Goal: Task Accomplishment & Management: Manage account settings

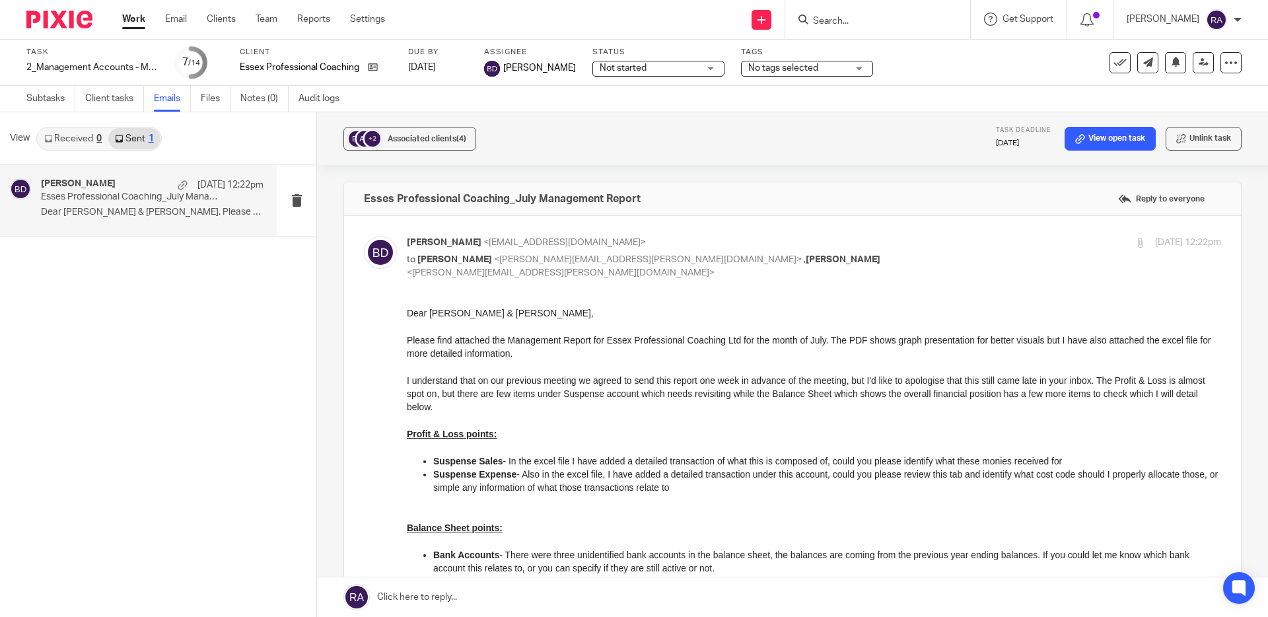
scroll to position [312, 0]
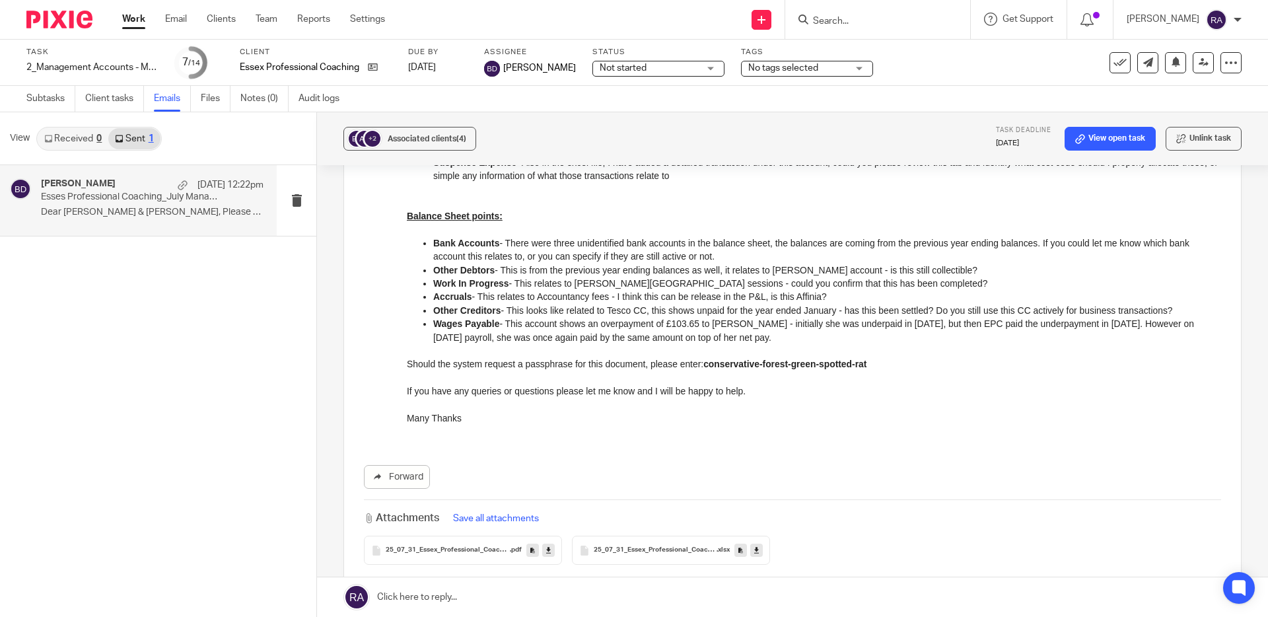
click at [842, 30] on div at bounding box center [877, 19] width 185 height 39
click at [857, 27] on form at bounding box center [882, 19] width 141 height 17
click at [861, 21] on input "Search" at bounding box center [871, 22] width 119 height 12
type input "regine"
click at [878, 45] on link at bounding box center [891, 52] width 164 height 20
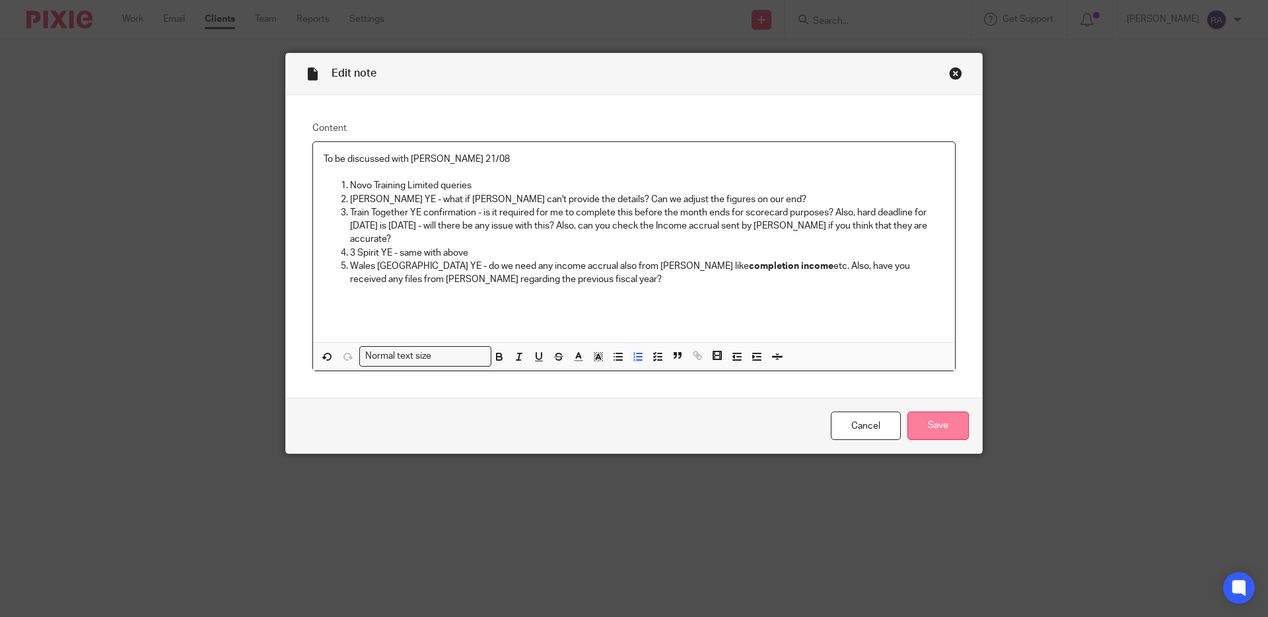
click at [927, 418] on input "Save" at bounding box center [938, 426] width 61 height 28
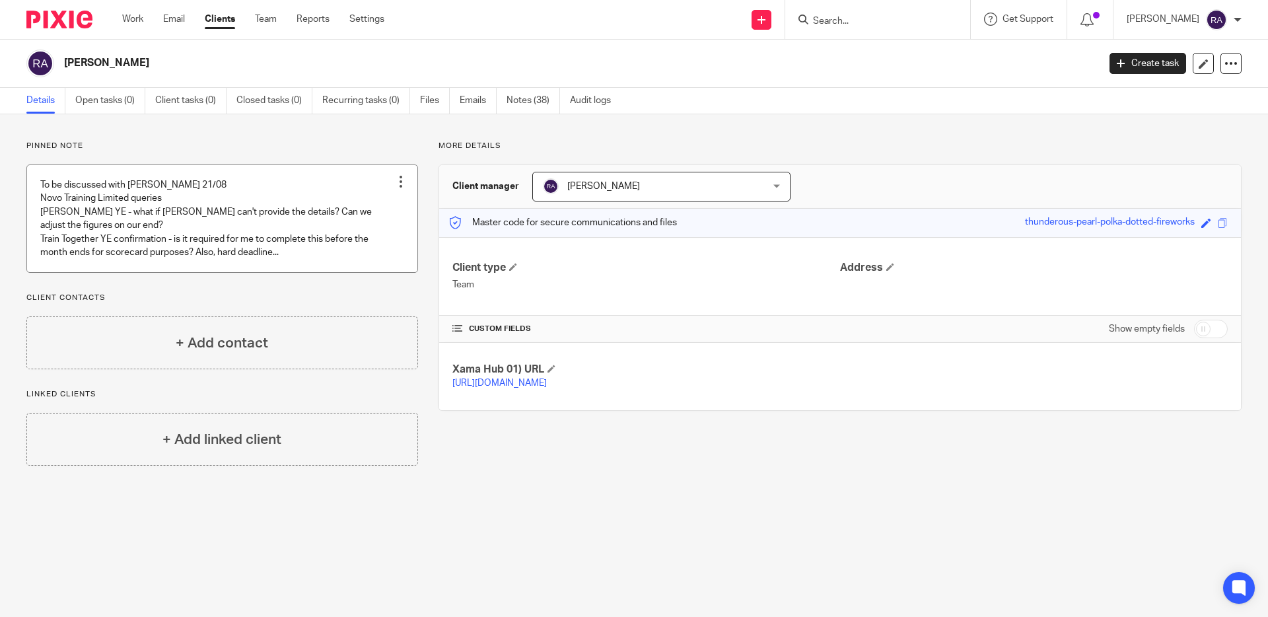
click at [311, 227] on link at bounding box center [222, 218] width 390 height 107
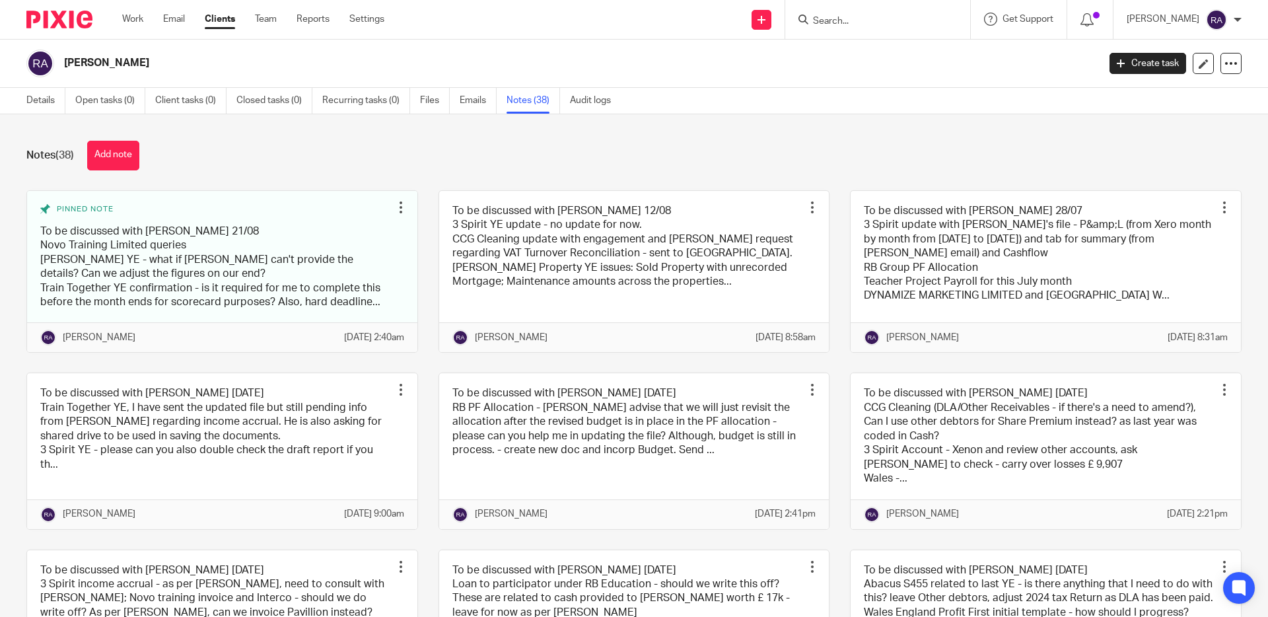
click at [858, 24] on input "Search" at bounding box center [871, 22] width 119 height 12
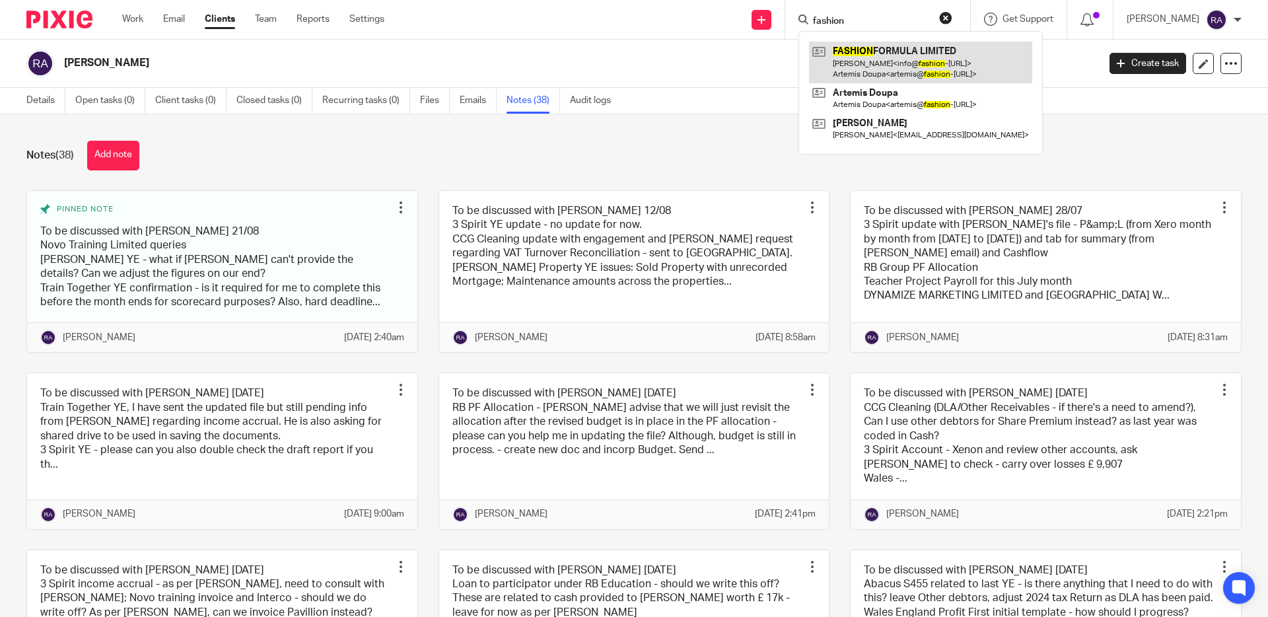
type input "fashion"
click at [862, 62] on link at bounding box center [920, 62] width 223 height 41
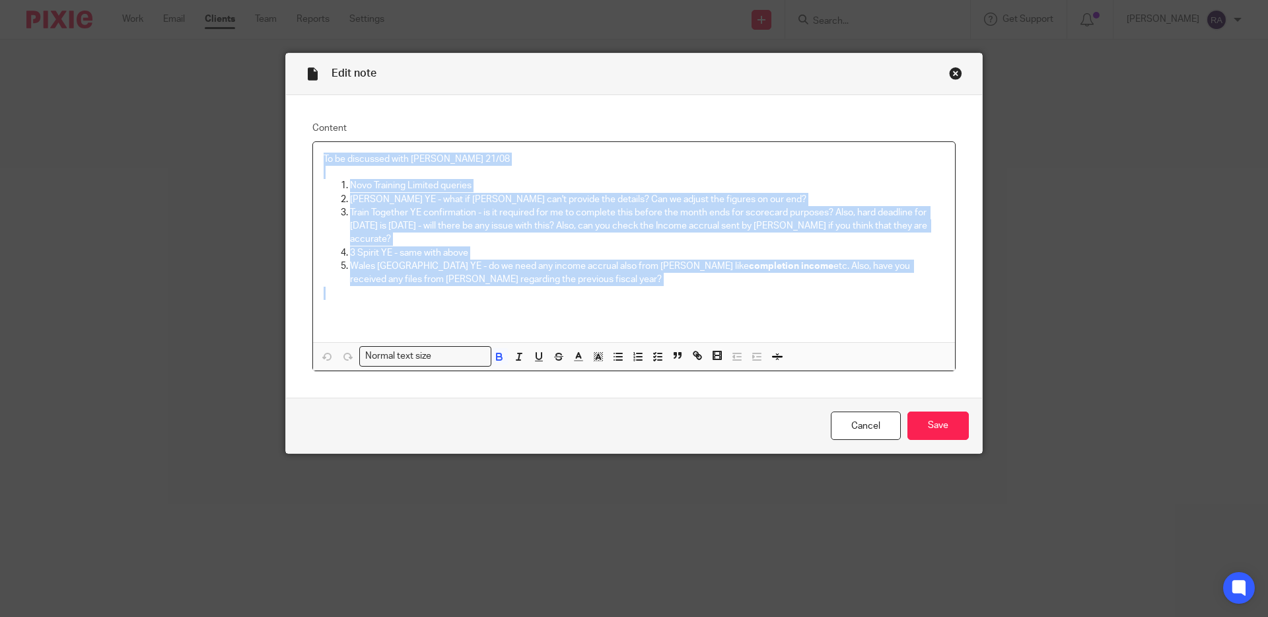
drag, startPoint x: 525, startPoint y: 291, endPoint x: 324, endPoint y: 138, distance: 253.1
click at [324, 138] on fieldset "Content To be discussed with [PERSON_NAME] 21/08 Novo Training Limited queries …" at bounding box center [633, 247] width 643 height 250
copy div "To be discussed with [PERSON_NAME] 21/08 Novo Training Limited queries [PERSON_…"
click at [955, 70] on div "Close this dialog window" at bounding box center [955, 73] width 13 height 13
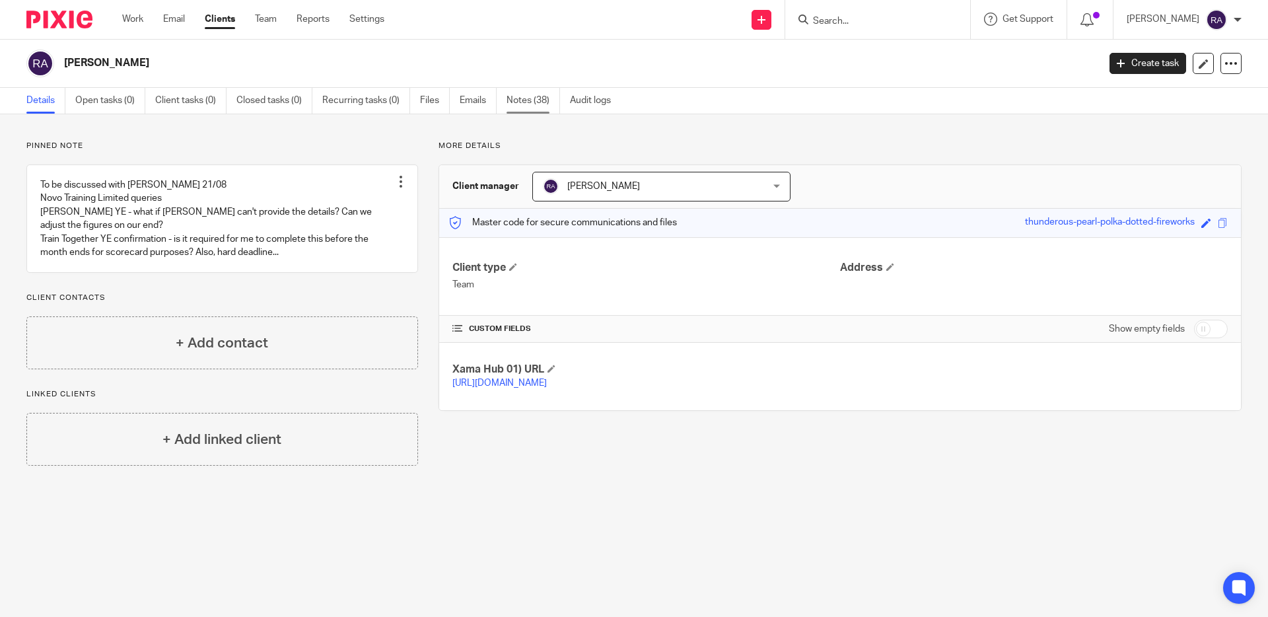
click at [525, 106] on link "Notes (38)" at bounding box center [534, 101] width 54 height 26
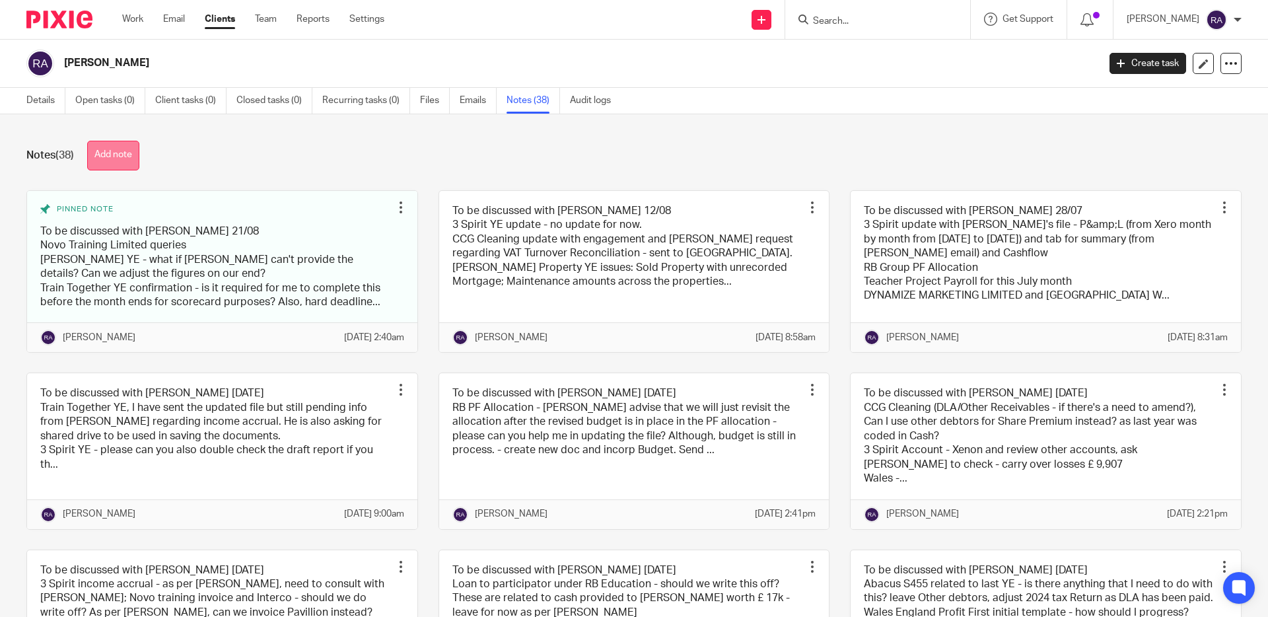
click at [122, 147] on button "Add note" at bounding box center [113, 156] width 52 height 30
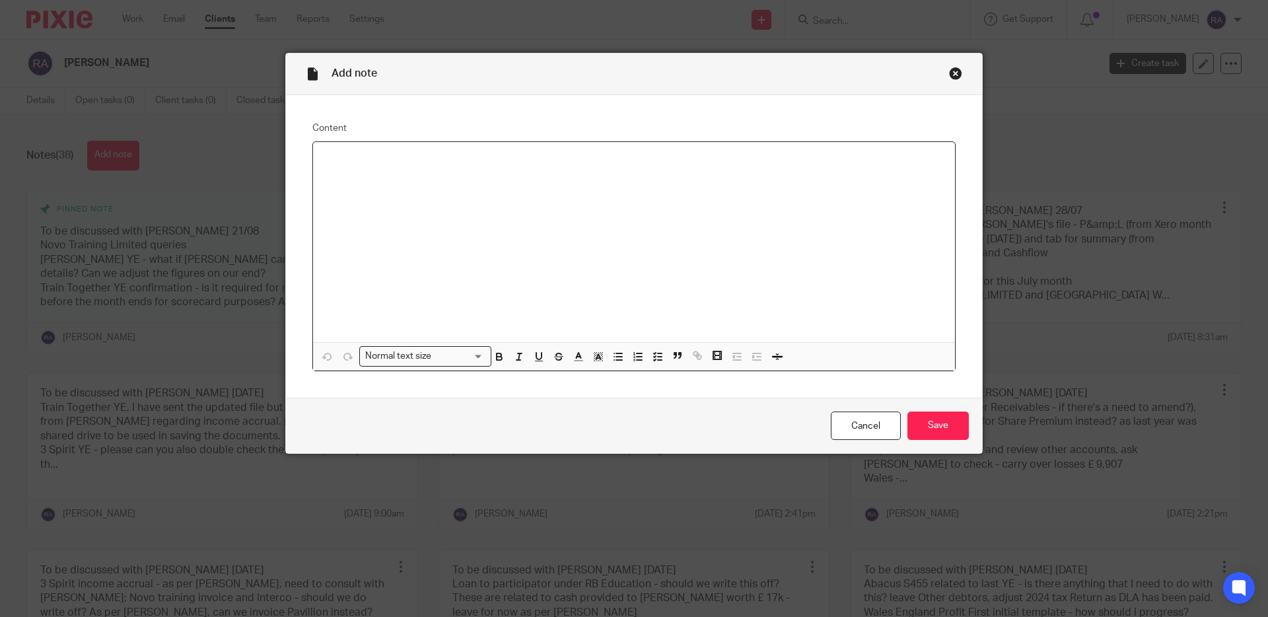
paste div
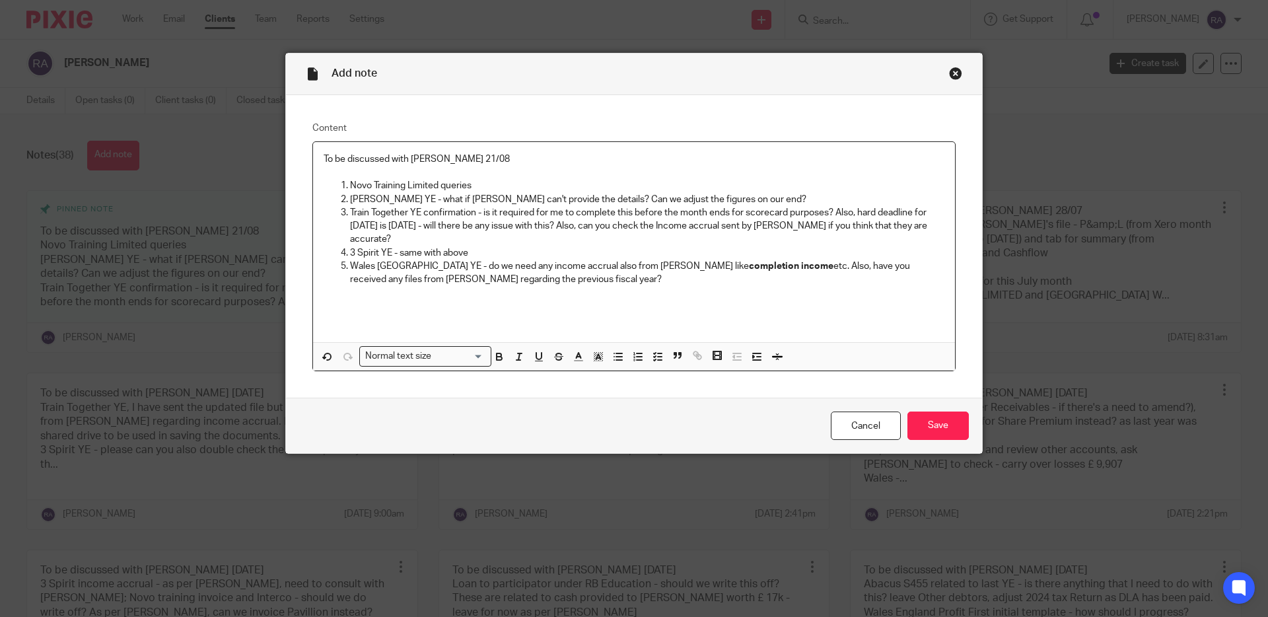
click at [455, 155] on p "To be discussed with Duncan 21/08" at bounding box center [634, 159] width 621 height 13
click at [461, 186] on p "Novo Training Limited queries" at bounding box center [647, 185] width 594 height 13
drag, startPoint x: 481, startPoint y: 185, endPoint x: 335, endPoint y: 187, distance: 146.0
click at [335, 187] on ol "Novo Training Limited queries Bradley's YE - what if Ryan can't provide the det…" at bounding box center [634, 232] width 621 height 107
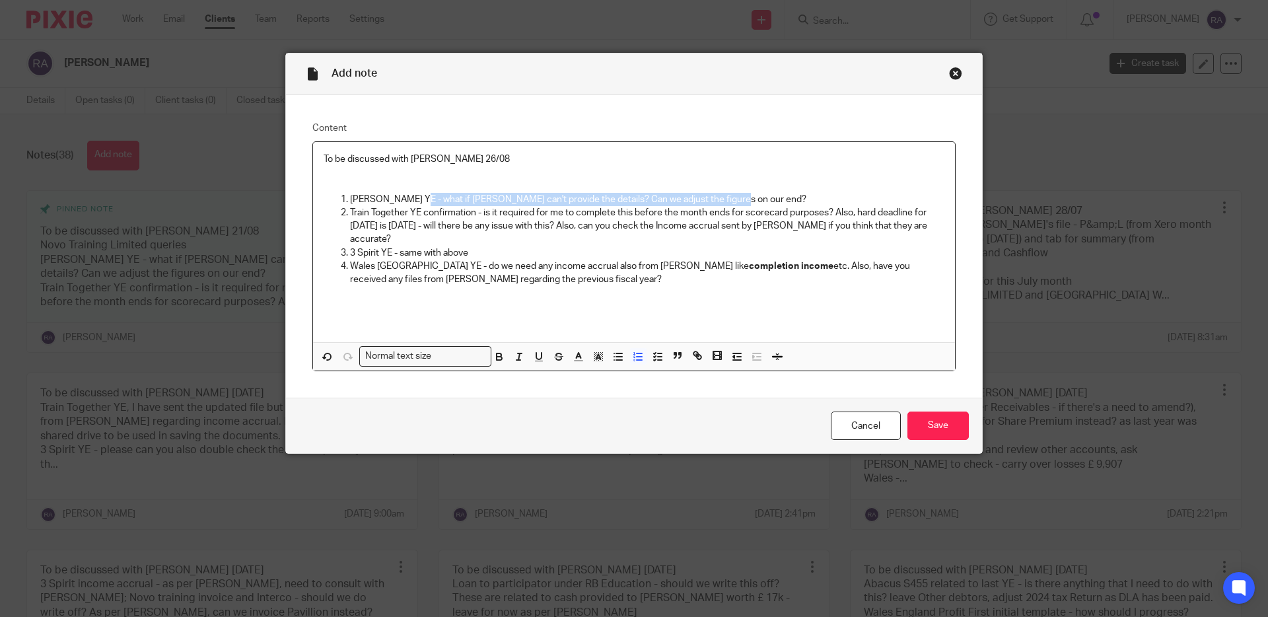
drag, startPoint x: 409, startPoint y: 201, endPoint x: 723, endPoint y: 200, distance: 314.4
click at [723, 200] on p "Bradley's YE - what if Ryan can't provide the details? Can we adjust the figure…" at bounding box center [647, 199] width 594 height 13
drag, startPoint x: 402, startPoint y: 242, endPoint x: 483, endPoint y: 208, distance: 88.2
click at [484, 209] on p "Train Together YE confirmation - is it required for me to complete this before …" at bounding box center [647, 226] width 594 height 40
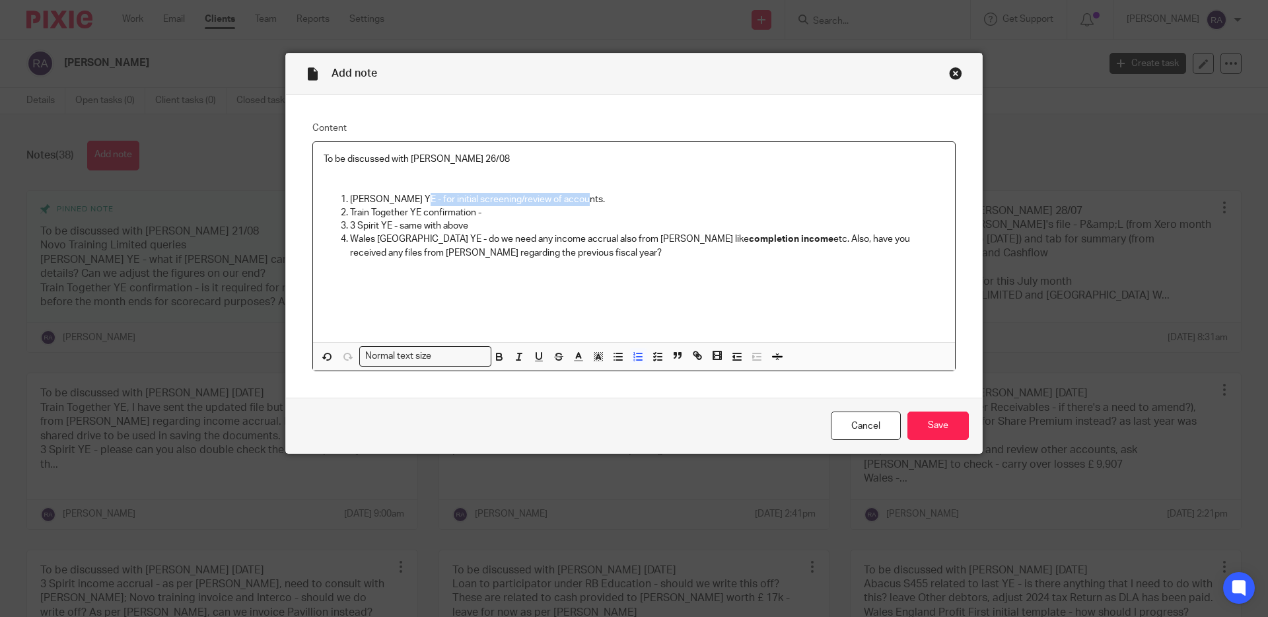
drag, startPoint x: 583, startPoint y: 197, endPoint x: 410, endPoint y: 195, distance: 173.1
click at [409, 194] on p "Bradley's YE - for initial screening/review of accounts." at bounding box center [647, 199] width 594 height 13
copy p "for initial screening/review of accounts."
click at [491, 216] on p "Train Together YE confirmation -" at bounding box center [647, 212] width 594 height 13
click at [663, 207] on p "Train Together YE confirmation - for initial screening/review of accounts Jul 2…" at bounding box center [647, 212] width 594 height 13
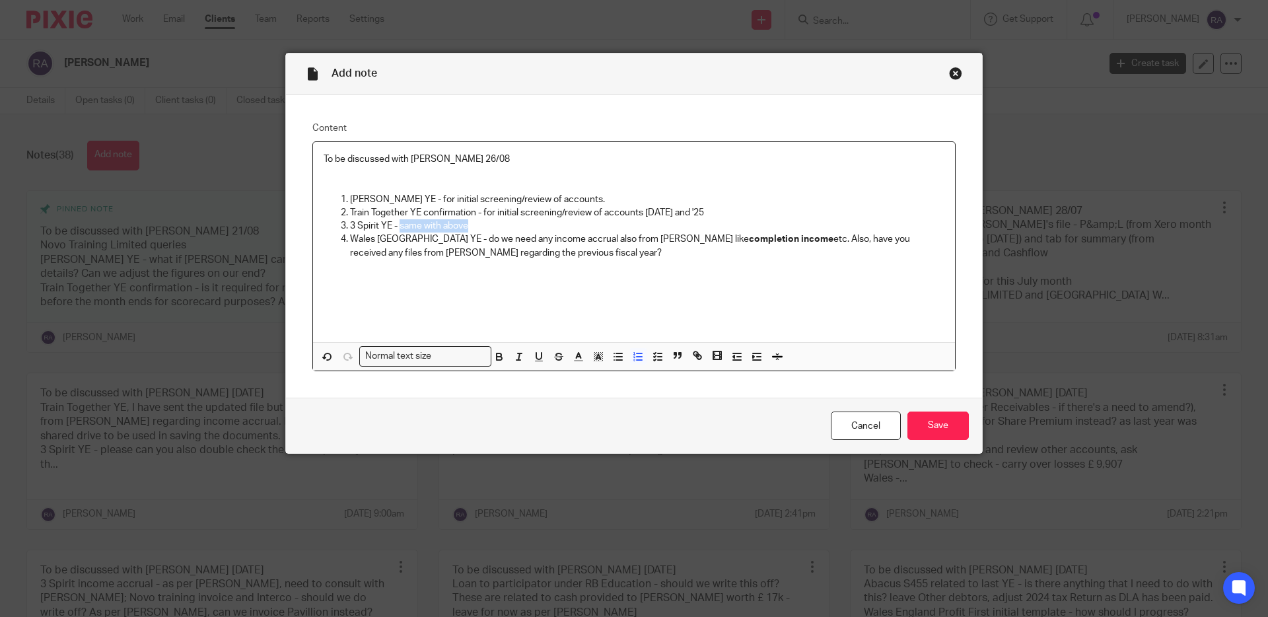
drag, startPoint x: 474, startPoint y: 225, endPoint x: 400, endPoint y: 223, distance: 74.0
click at [400, 223] on p "3 Spirit YE - same with above" at bounding box center [647, 225] width 594 height 13
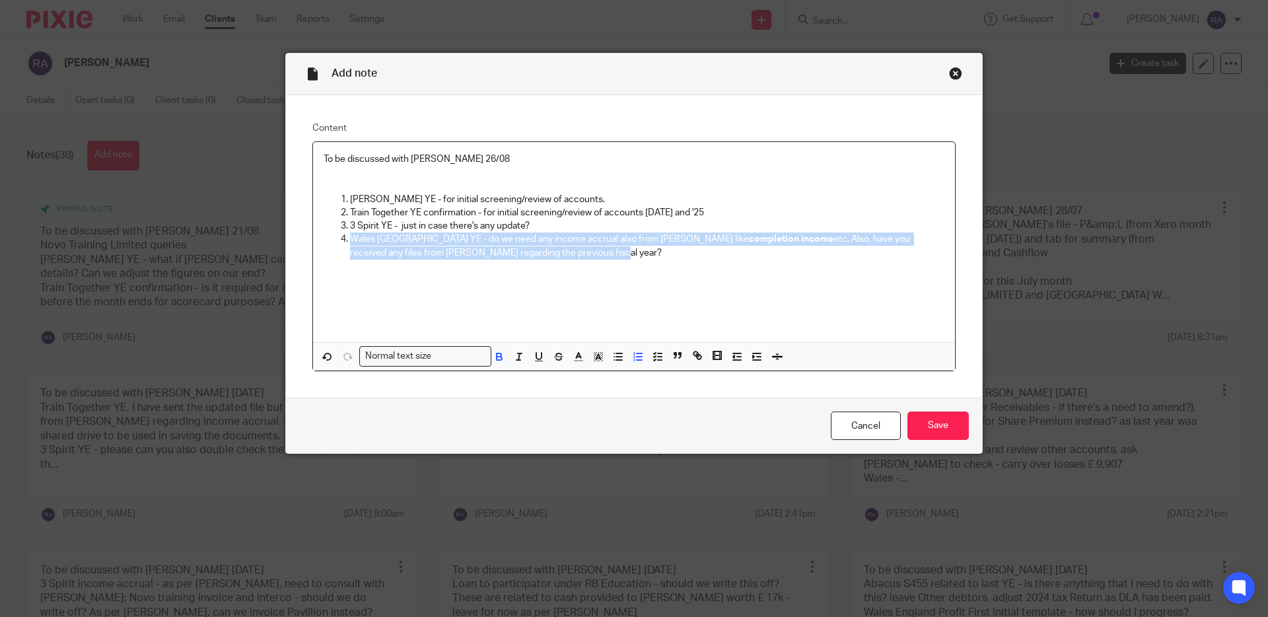
drag, startPoint x: 499, startPoint y: 255, endPoint x: 341, endPoint y: 239, distance: 158.7
click at [350, 239] on li "Wales England YE - do we need any income accrual also from Chris like completio…" at bounding box center [647, 246] width 594 height 27
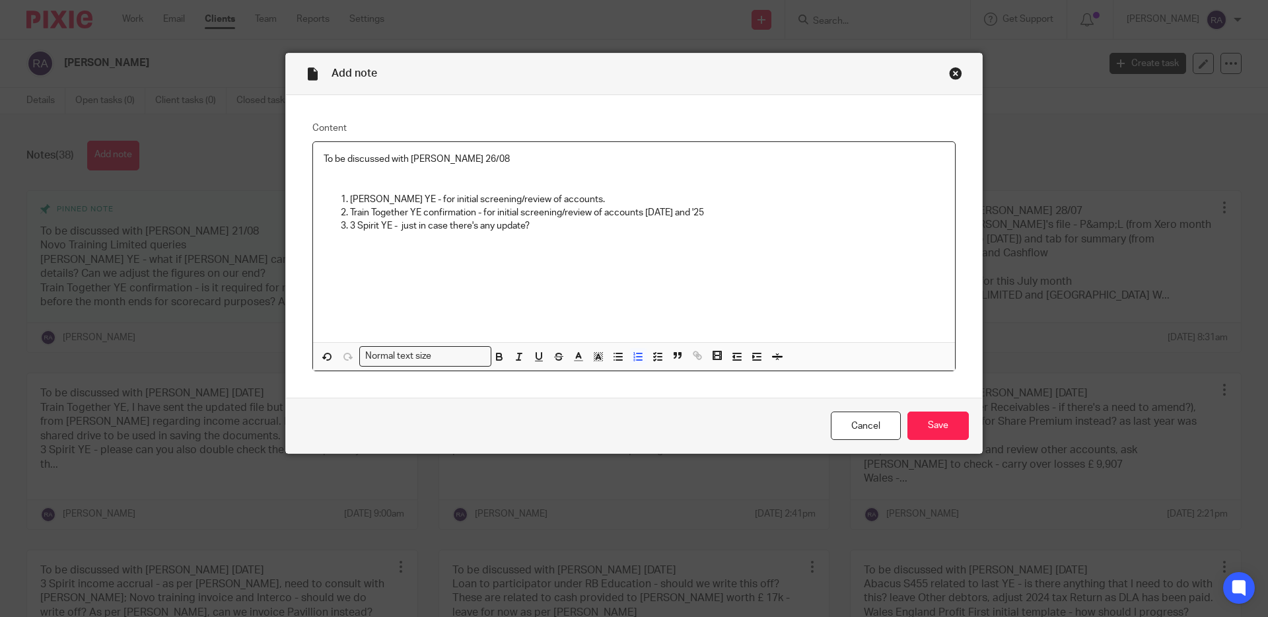
click at [350, 201] on li "Bradley's YE - for initial screening/review of accounts." at bounding box center [647, 199] width 594 height 13
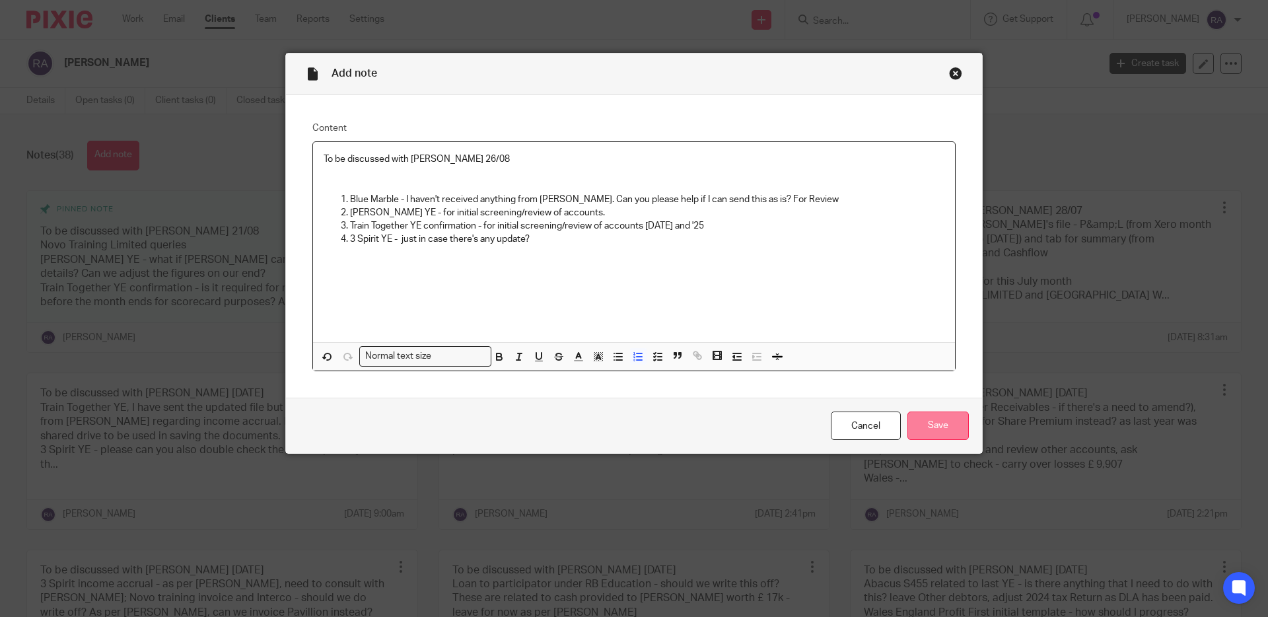
click at [932, 427] on input "Save" at bounding box center [938, 426] width 61 height 28
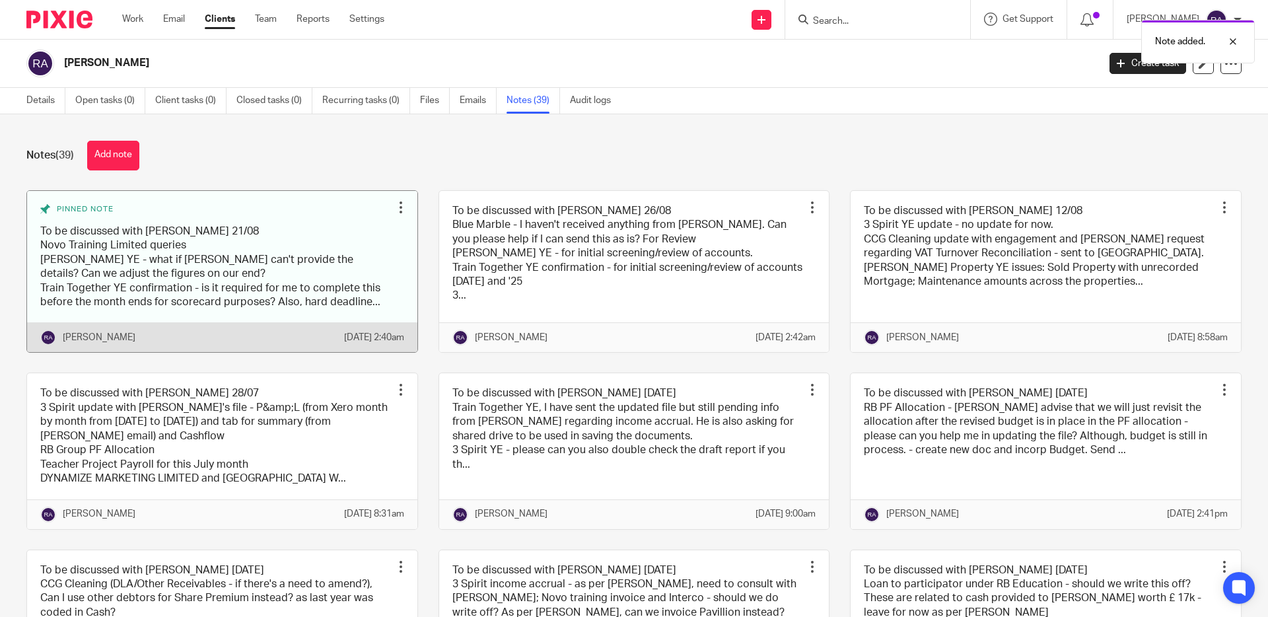
click at [398, 207] on div at bounding box center [400, 207] width 13 height 13
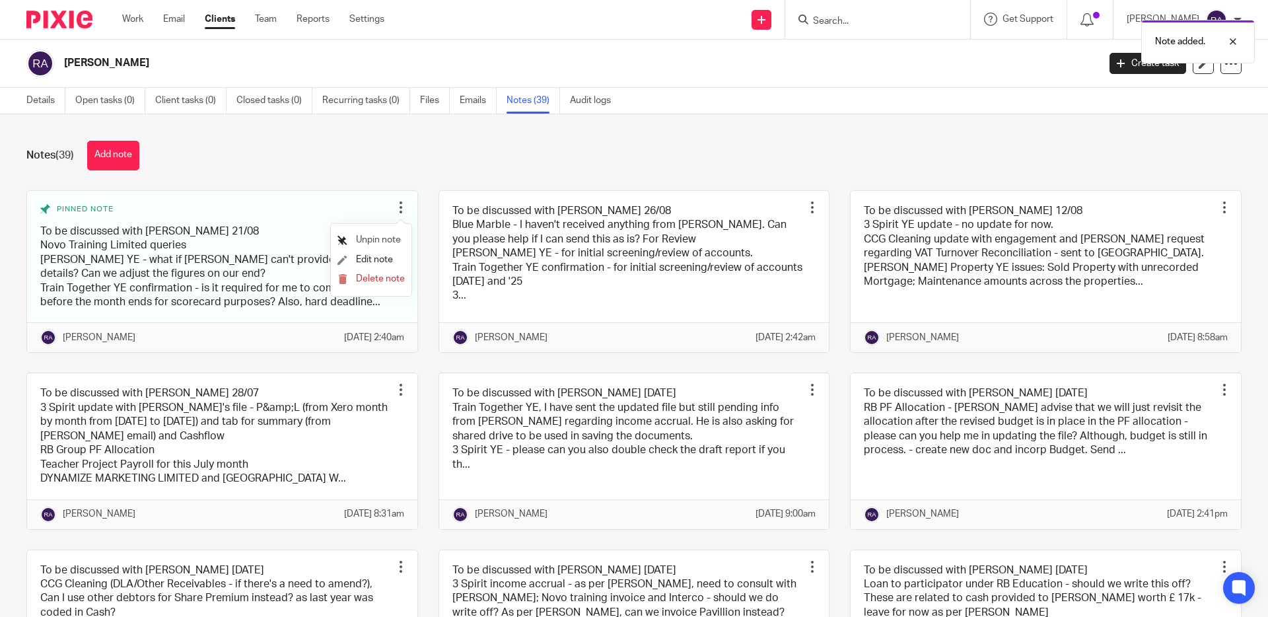
click at [387, 242] on span "Unpin note" at bounding box center [378, 239] width 45 height 9
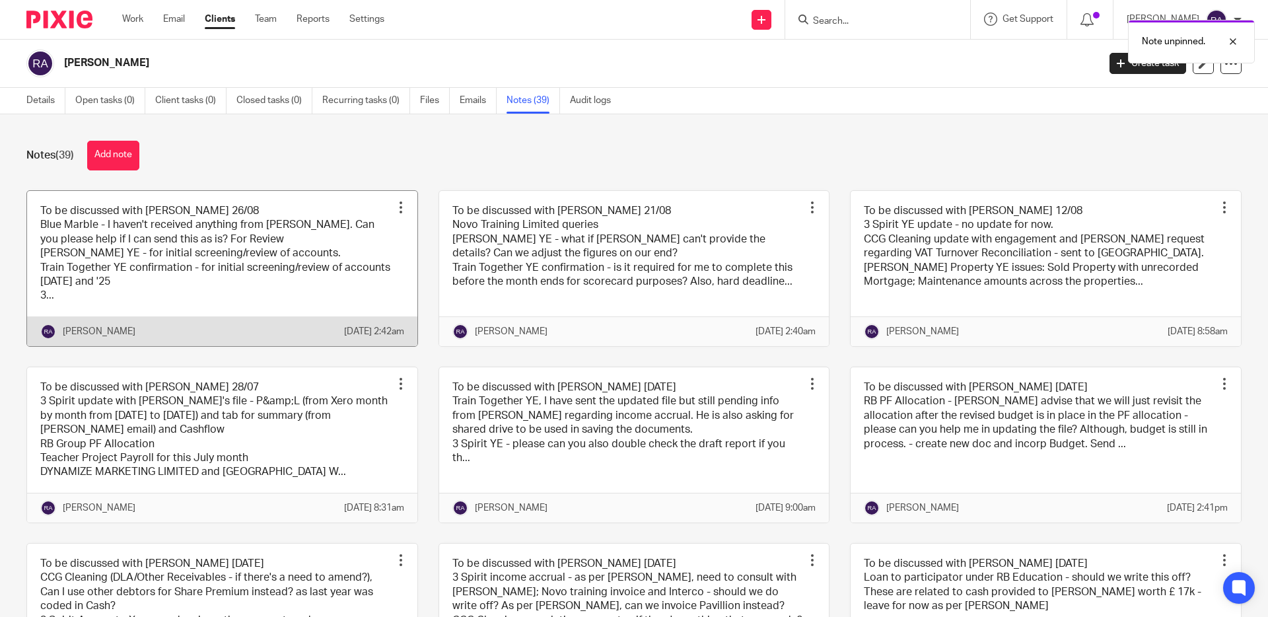
click at [401, 207] on div at bounding box center [400, 207] width 13 height 13
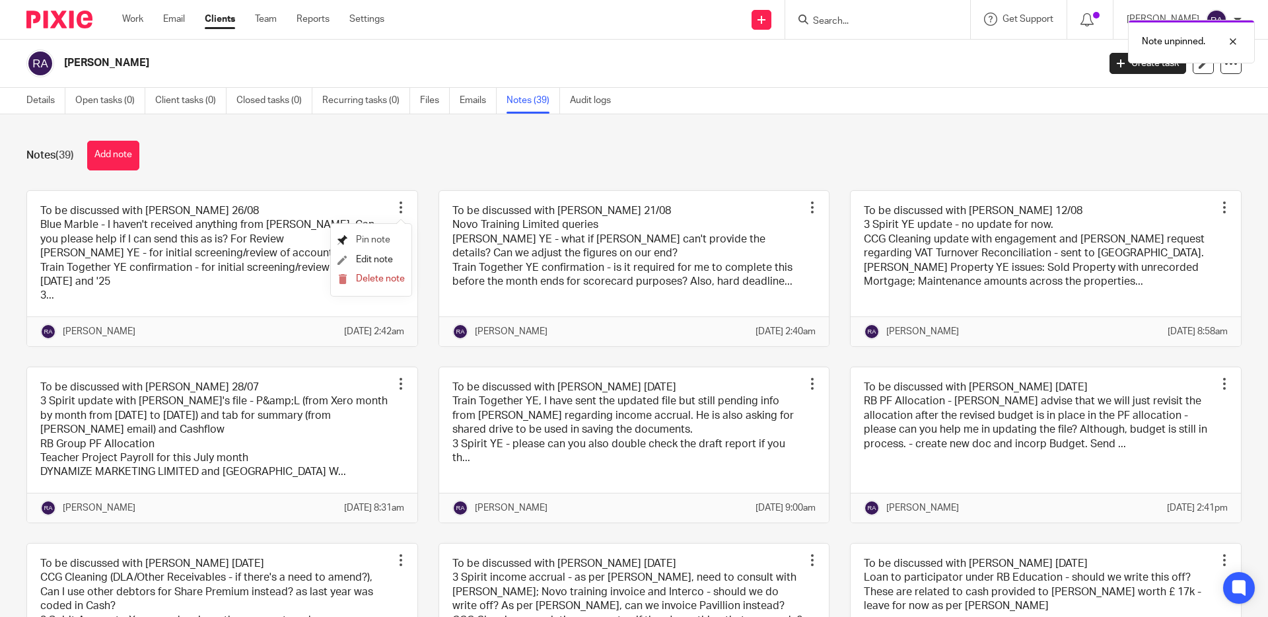
click at [373, 242] on span "Pin note" at bounding box center [373, 239] width 34 height 9
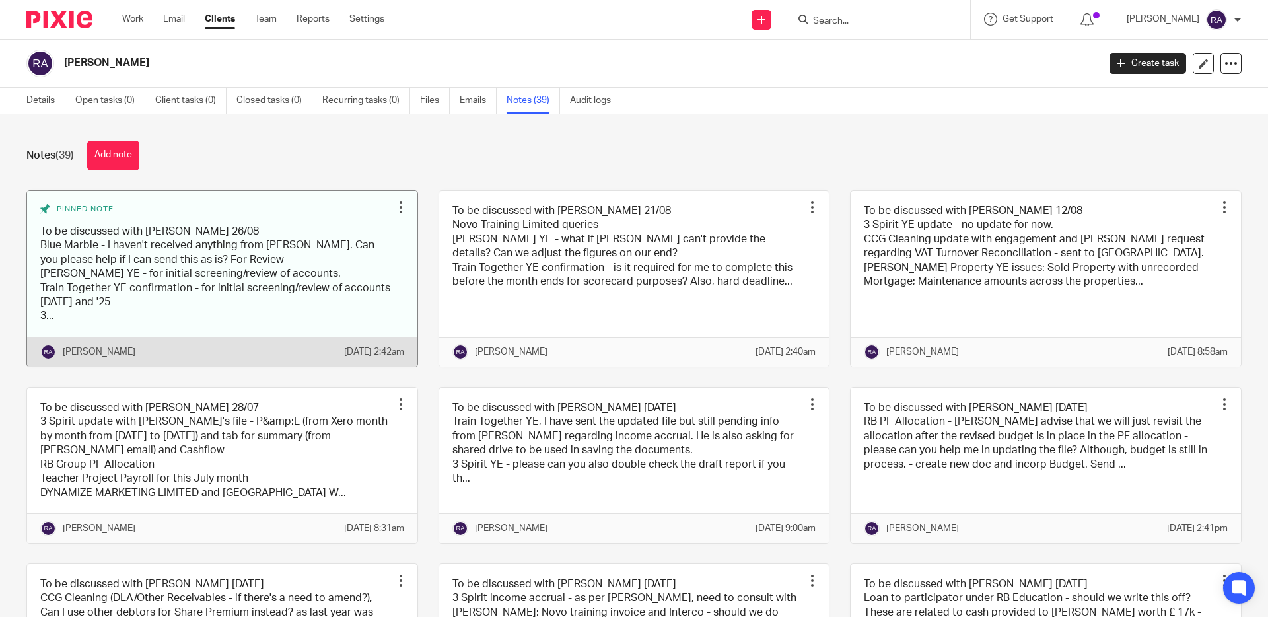
click at [236, 250] on link at bounding box center [222, 279] width 390 height 176
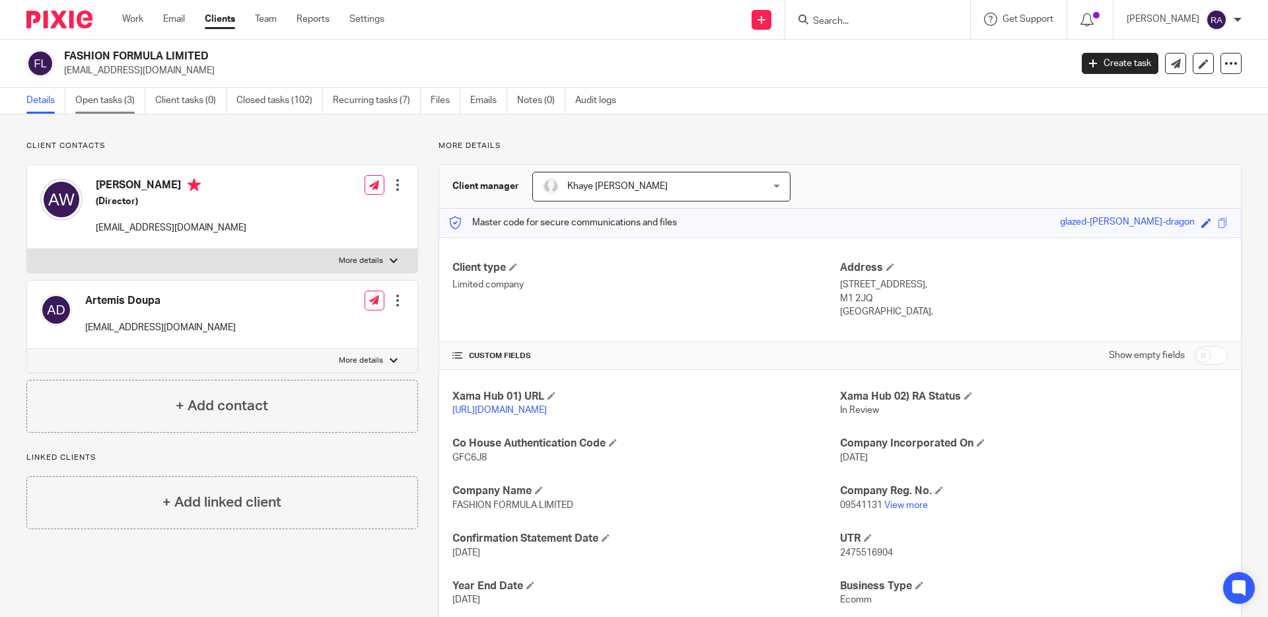
click at [143, 99] on link "Open tasks (3)" at bounding box center [110, 101] width 70 height 26
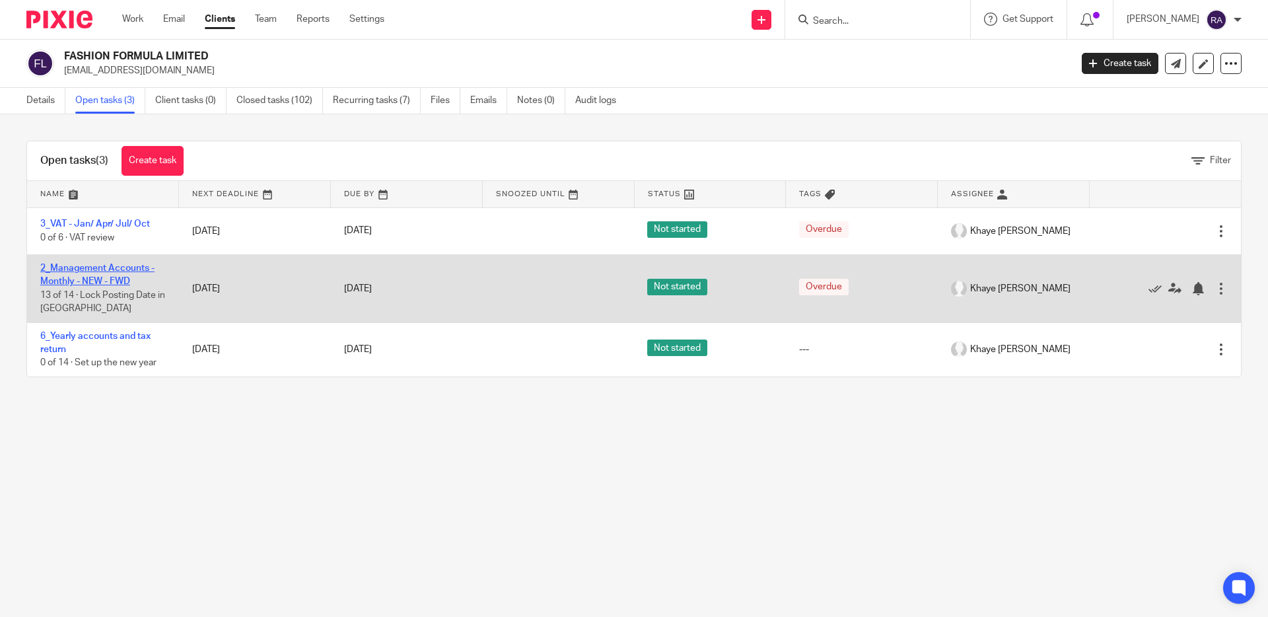
click at [84, 270] on link "2_Management Accounts - Monthly - NEW - FWD" at bounding box center [97, 275] width 114 height 22
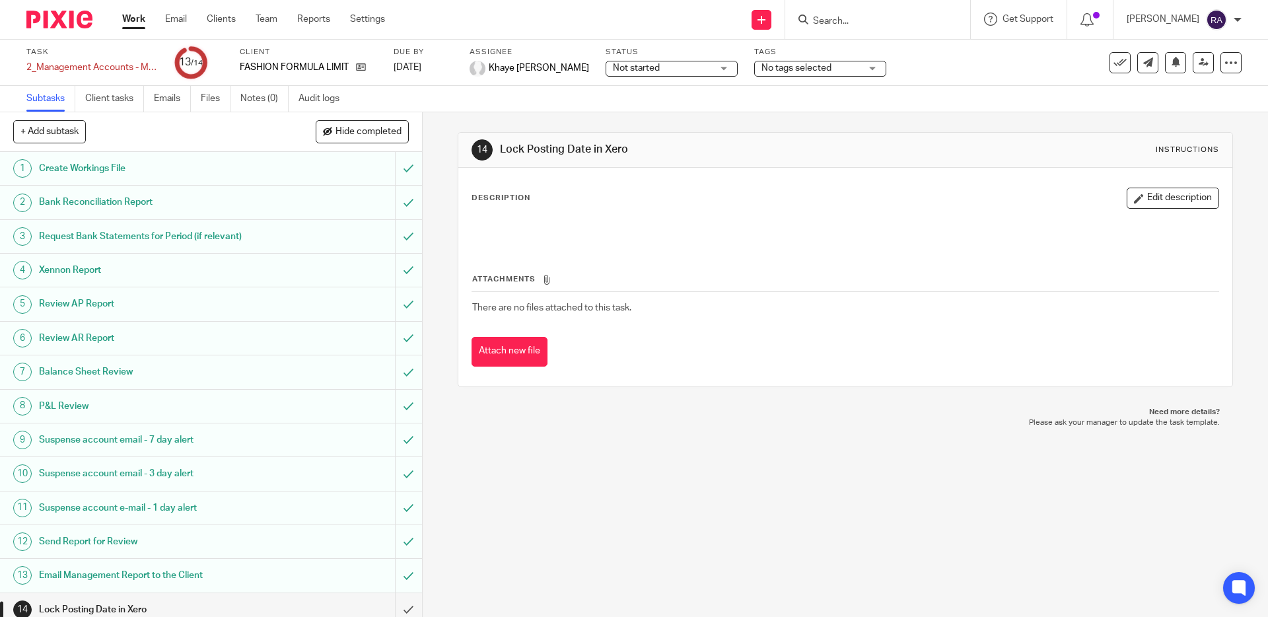
click at [158, 112] on div "Subtasks Client tasks Emails Files Notes (0) Audit logs" at bounding box center [634, 99] width 1268 height 26
click at [172, 101] on link "Emails" at bounding box center [172, 99] width 37 height 26
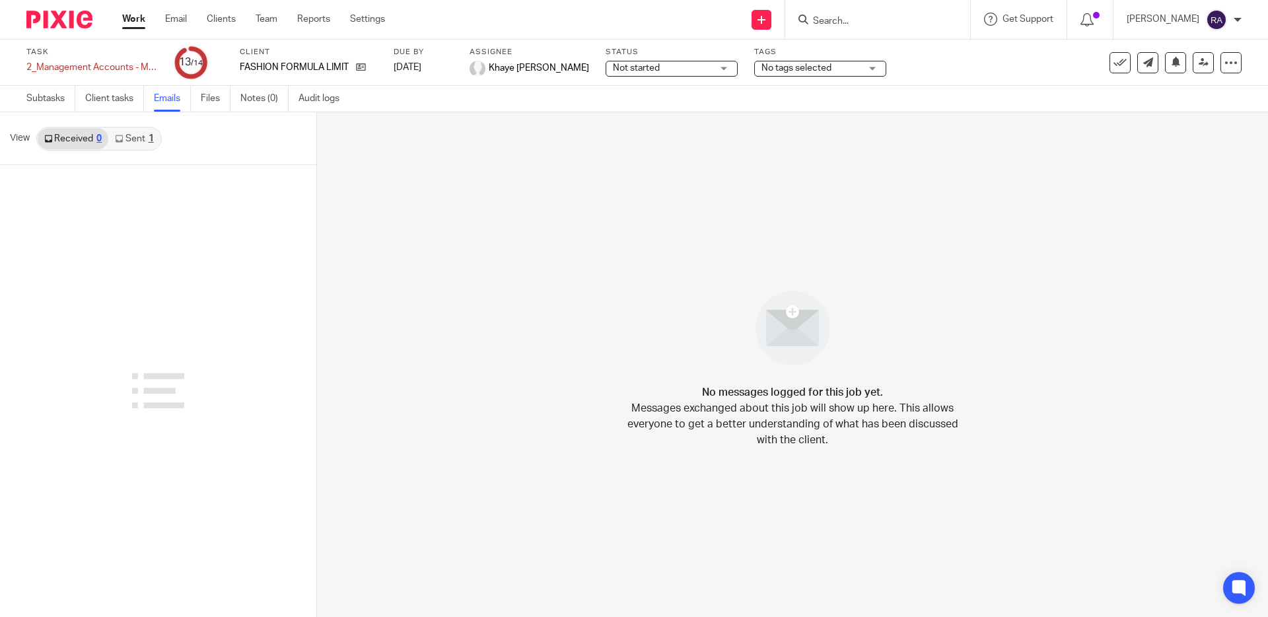
click at [137, 137] on link "Sent 1" at bounding box center [134, 138] width 52 height 21
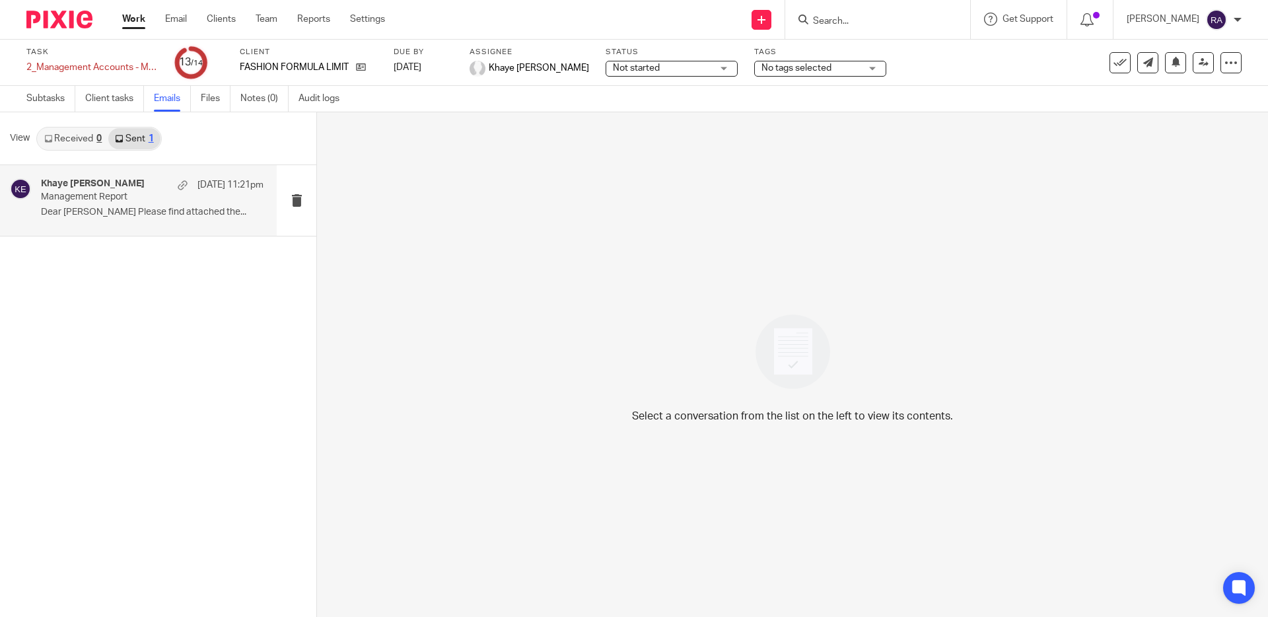
click at [114, 202] on p "Management Report" at bounding box center [130, 197] width 178 height 11
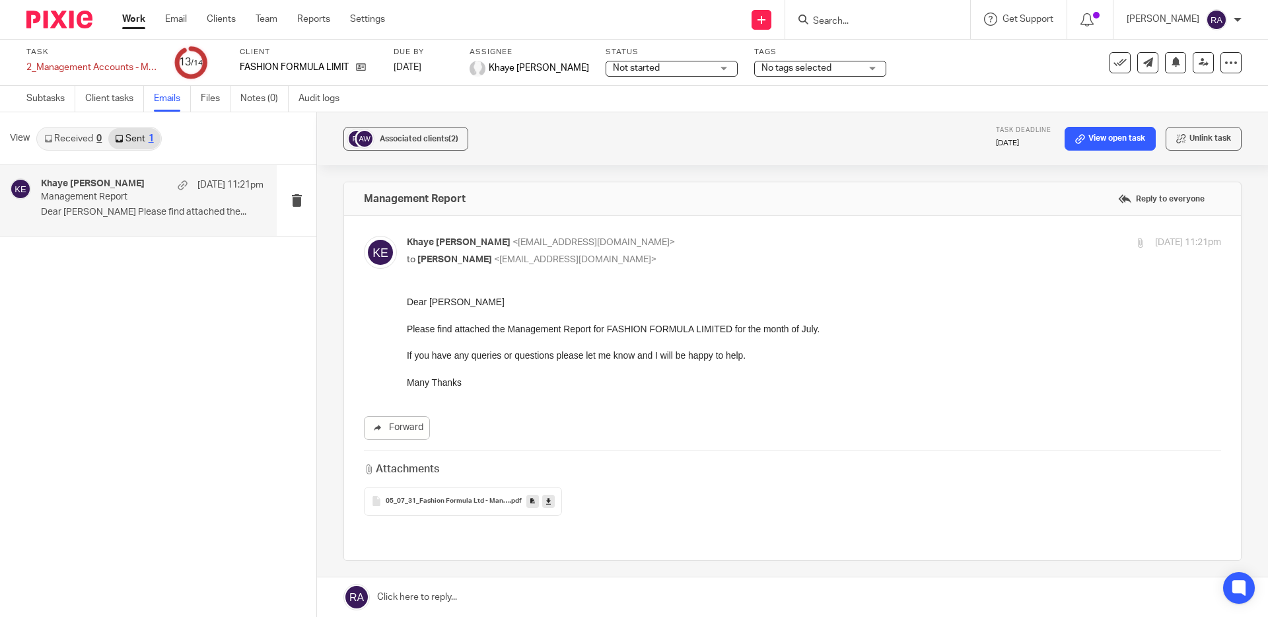
click at [882, 22] on input "Search" at bounding box center [871, 22] width 119 height 12
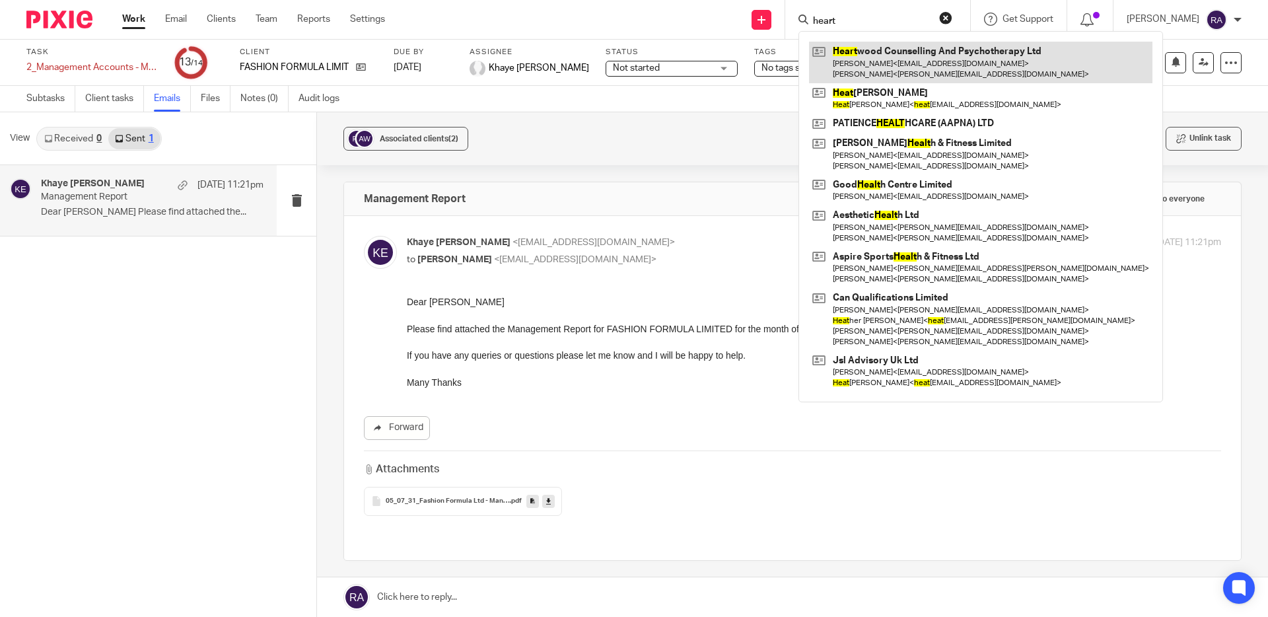
type input "heart"
click at [892, 54] on link at bounding box center [980, 62] width 343 height 41
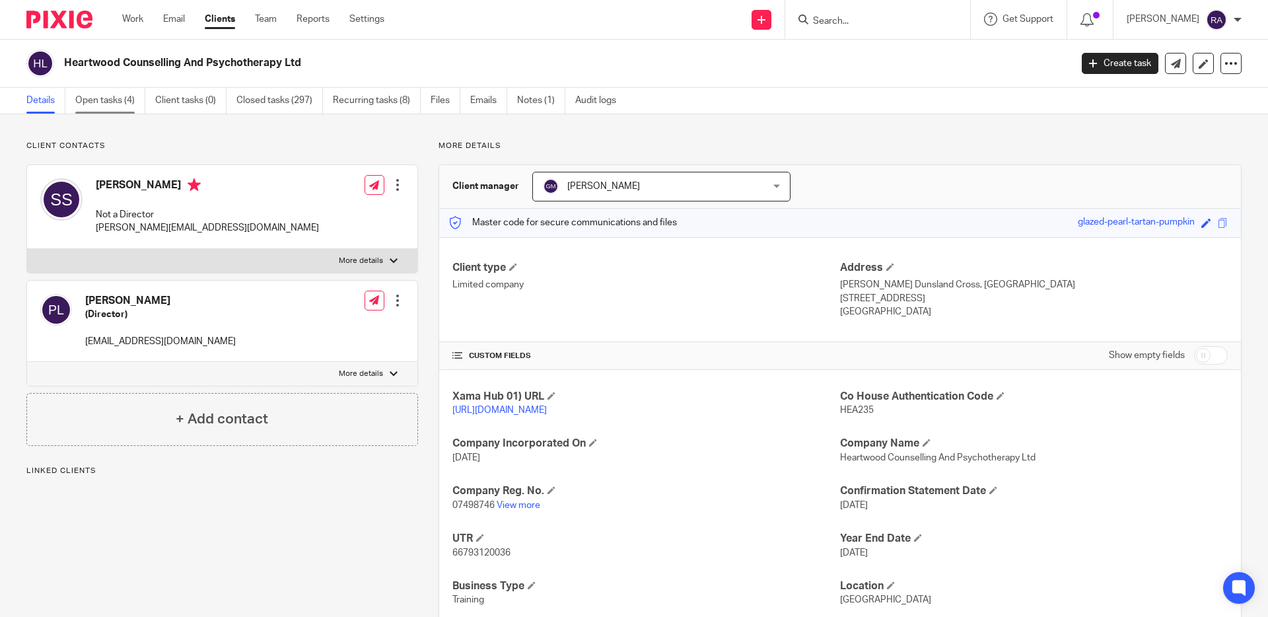
click at [110, 105] on link "Open tasks (4)" at bounding box center [110, 101] width 70 height 26
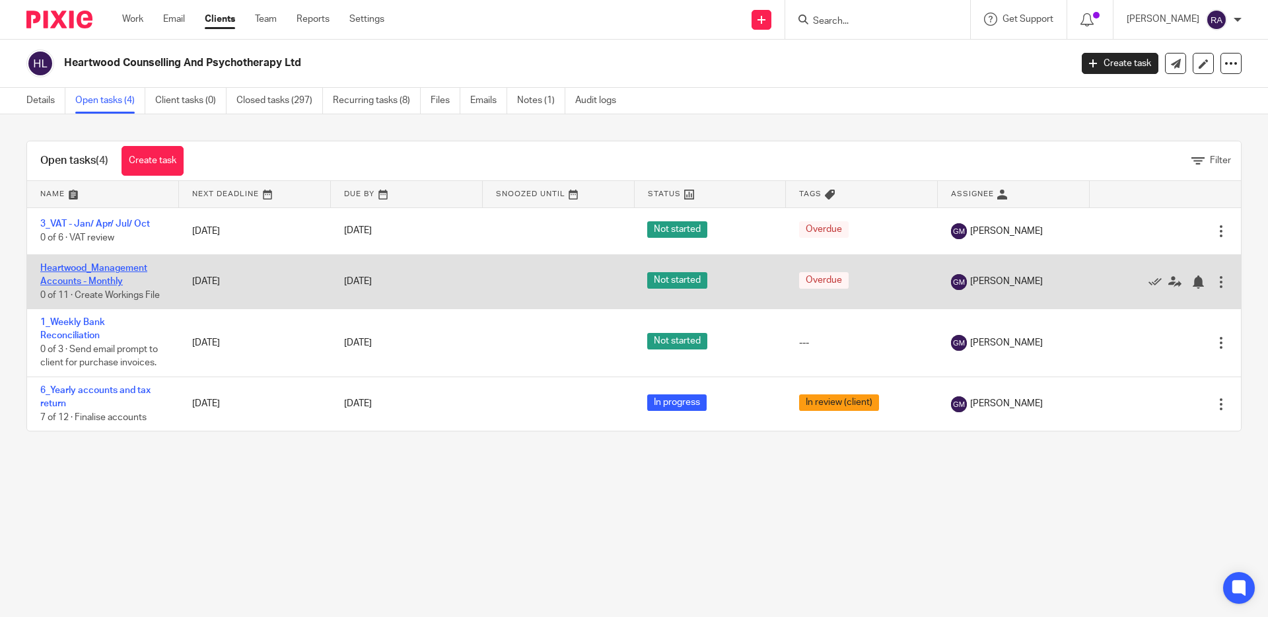
click at [124, 271] on link "Heartwood_Management Accounts - Monthly" at bounding box center [93, 275] width 107 height 22
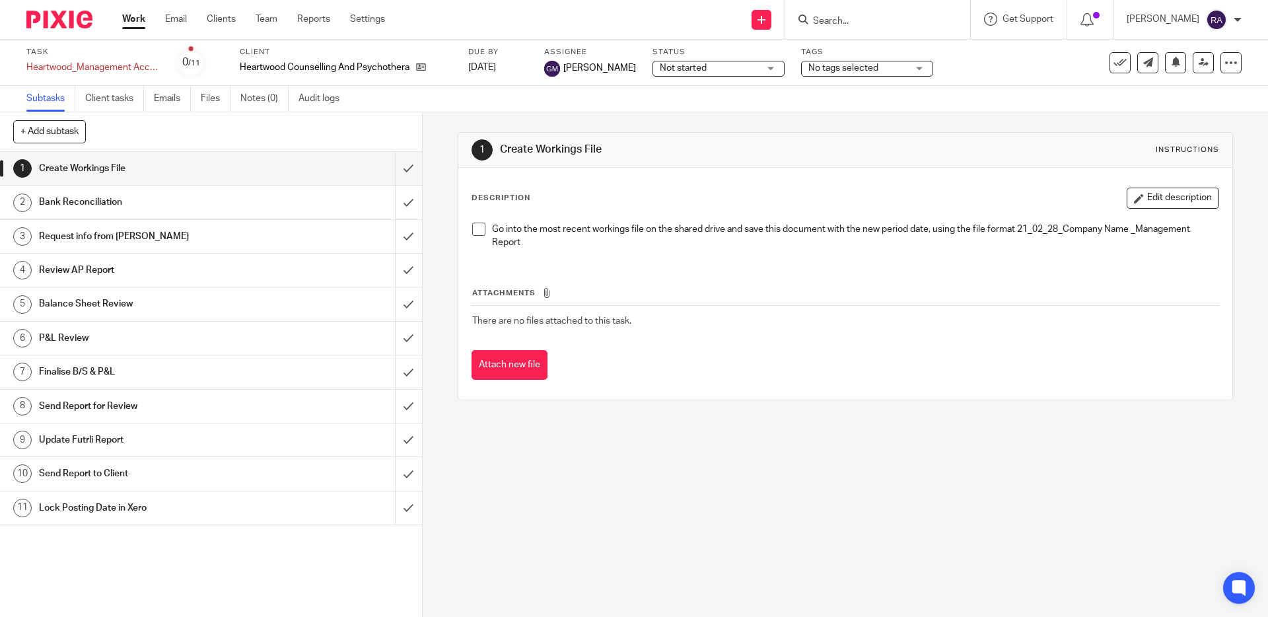
click at [134, 20] on link "Work" at bounding box center [133, 19] width 23 height 13
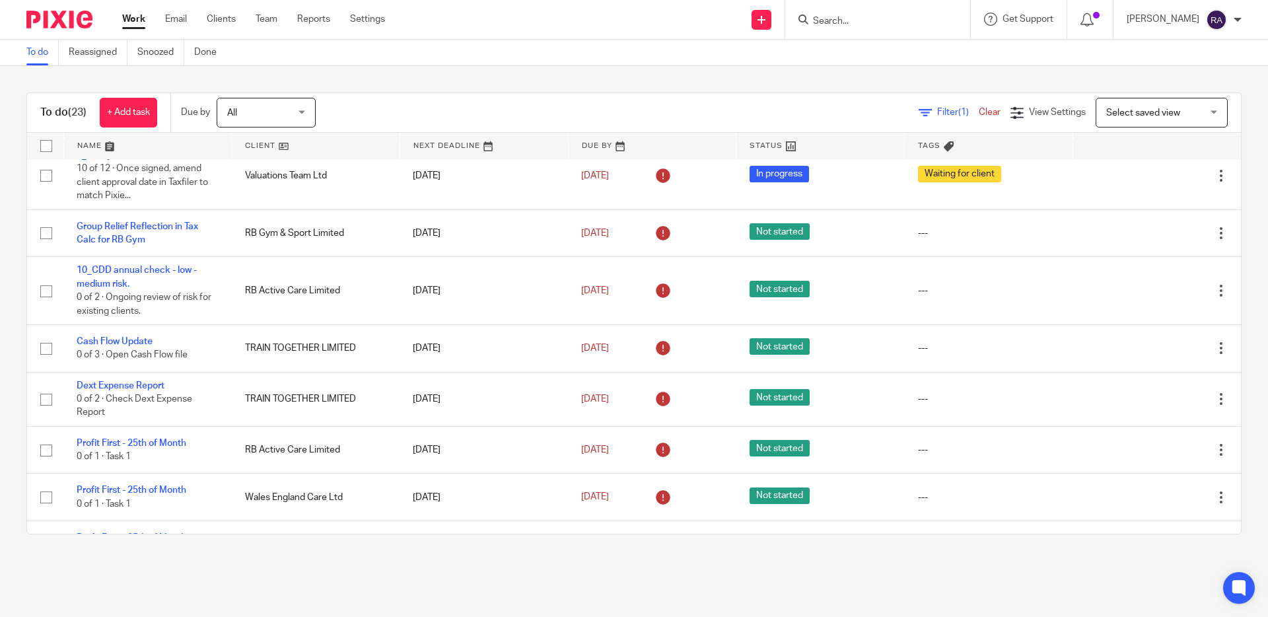
scroll to position [42, 0]
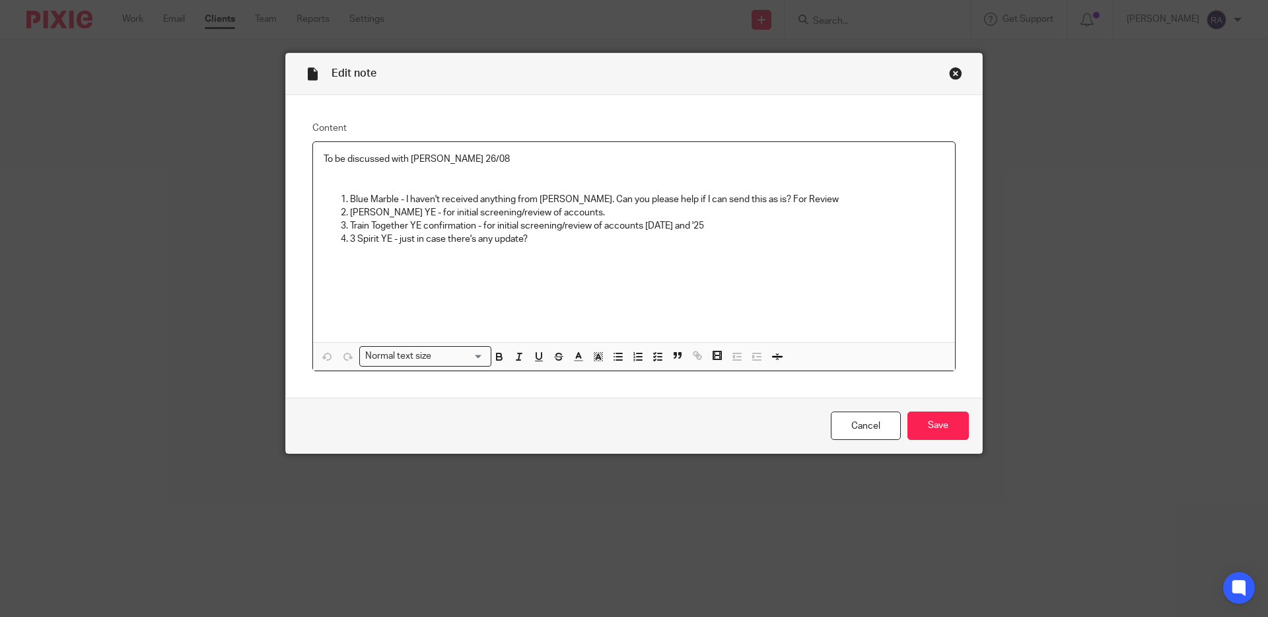
click at [805, 200] on p "Blue Marble - I haven't received anything from [PERSON_NAME]. Can you please he…" at bounding box center [647, 199] width 594 height 13
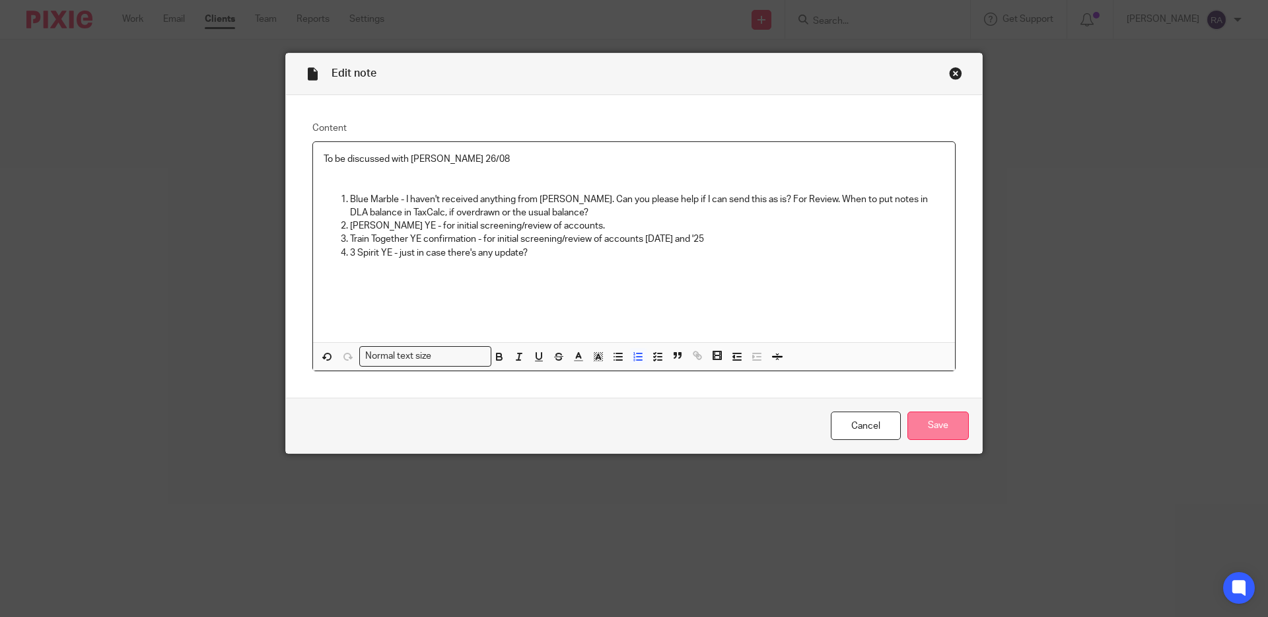
click at [929, 432] on input "Save" at bounding box center [938, 426] width 61 height 28
